Goal: Navigation & Orientation: Find specific page/section

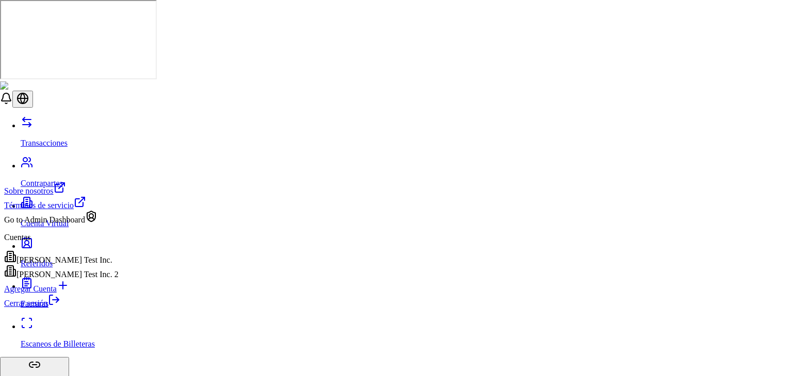
click at [91, 280] on div "Brandon Test Inc. 2" at bounding box center [61, 272] width 114 height 14
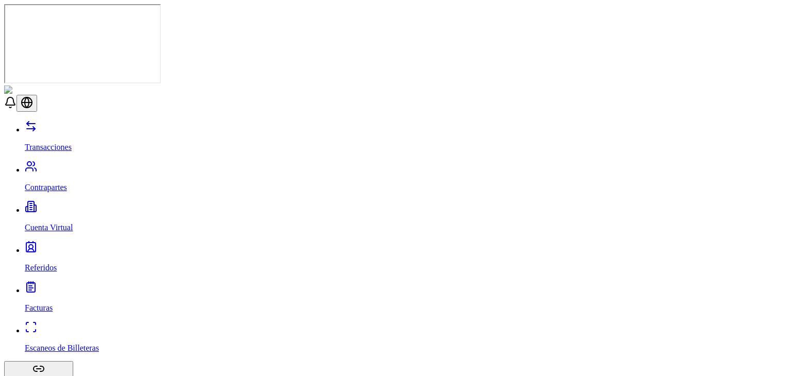
click at [76, 206] on link "Cuenta Virtual" at bounding box center [406, 219] width 763 height 27
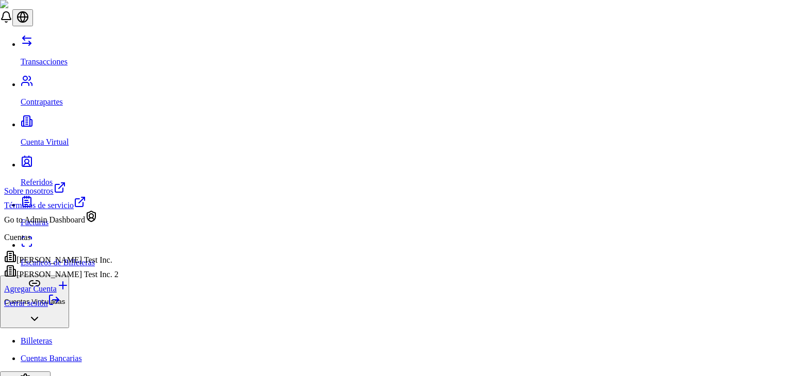
click at [60, 308] on link "Cerrar sesión" at bounding box center [32, 303] width 56 height 9
